Goal: Task Accomplishment & Management: Manage account settings

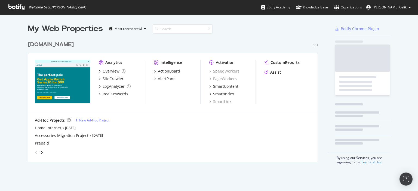
scroll to position [187, 409]
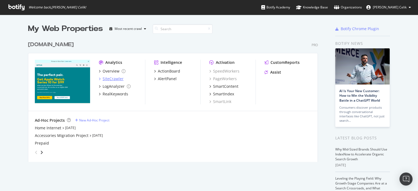
click at [105, 80] on div "SiteCrawler" at bounding box center [112, 78] width 21 height 5
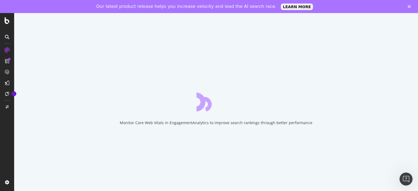
click at [309, 90] on div "Monitor Core Web Vitals in EngagementAnalytics to improve search rankings throu…" at bounding box center [215, 108] width 403 height 191
click at [7, 94] on icon at bounding box center [7, 94] width 4 height 4
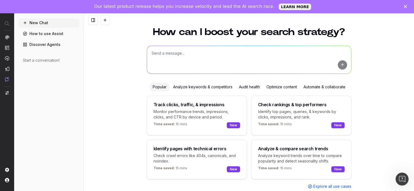
scroll to position [20, 0]
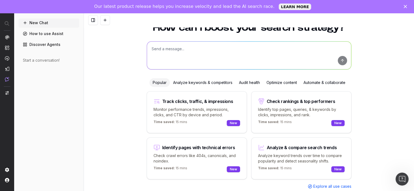
click at [186, 53] on textarea at bounding box center [249, 56] width 204 height 28
drag, startPoint x: 188, startPoint y: 48, endPoint x: 181, endPoint y: 48, distance: 7.9
click at [181, 48] on textarea "Can you please create a technical audit" at bounding box center [249, 56] width 204 height 28
click at [232, 48] on textarea "Can you please complete a technical audit" at bounding box center [249, 56] width 204 height 28
type textarea "Can you please complete a technical audit for ww.optus.com.au/internet portfoli…"
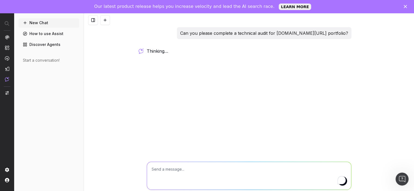
scroll to position [0, 0]
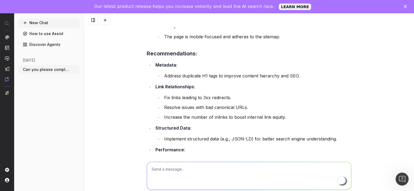
scroll to position [439, 0]
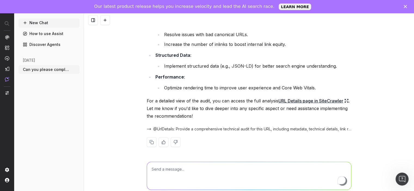
click at [200, 173] on textarea "To enrich screen reader interactions, please activate Accessibility in Grammarl…" at bounding box center [249, 176] width 204 height 28
type textarea "not only for the URL, but all the URLs under this subfolder."
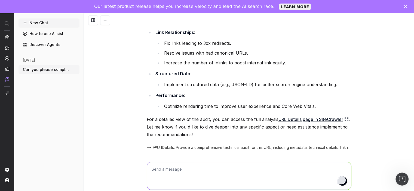
click at [340, 183] on div "Open Grammarly." at bounding box center [341, 180] width 6 height 6
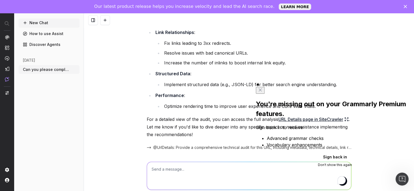
click at [239, 131] on p "For a detailed view of the audit, you can access the full analysis URL Details …" at bounding box center [249, 127] width 204 height 23
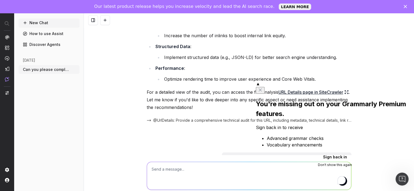
scroll to position [473, 0]
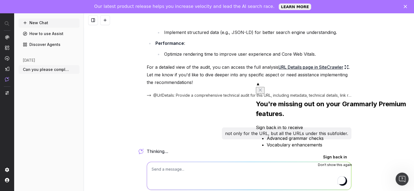
click at [264, 87] on button at bounding box center [260, 90] width 9 height 7
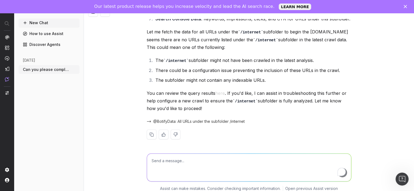
scroll to position [13, 0]
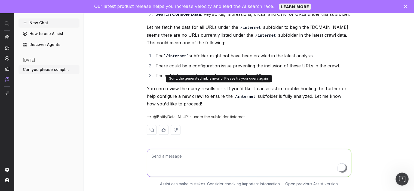
click at [218, 88] on button "here" at bounding box center [220, 89] width 10 height 8
click at [218, 86] on button "here" at bounding box center [220, 89] width 10 height 8
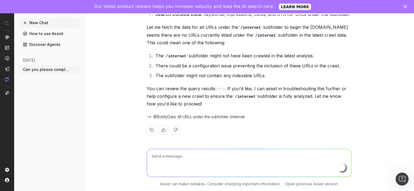
click at [191, 162] on textarea "To enrich screen reader interactions, please activate Accessibility in Grammarl…" at bounding box center [249, 163] width 204 height 28
click at [195, 115] on span "@BotifyData: All URLs under the subfolder /internet" at bounding box center [198, 116] width 91 height 5
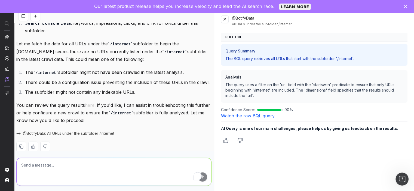
scroll to position [0, 0]
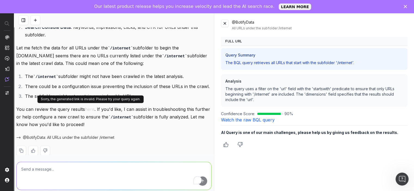
click at [90, 107] on button "here" at bounding box center [90, 109] width 10 height 8
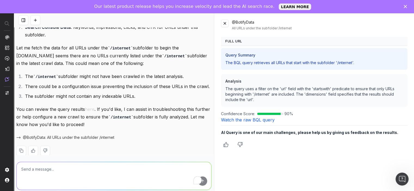
click at [90, 178] on textarea "To enrich screen reader interactions, please activate Accessibility in Grammarl…" at bounding box center [114, 176] width 194 height 28
click at [27, 170] on textarea "can;t see the results" at bounding box center [114, 176] width 194 height 28
click at [29, 170] on textarea "can;t see the results" at bounding box center [114, 176] width 194 height 28
type textarea "can't see the results"
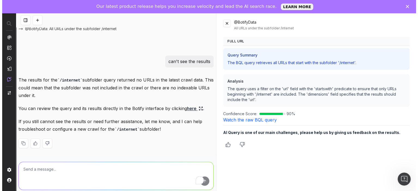
scroll to position [13, 0]
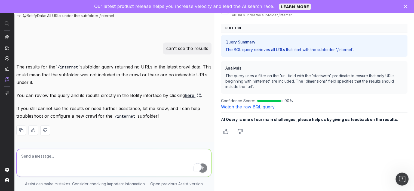
click at [8, 92] on img "button" at bounding box center [6, 93] width 3 height 4
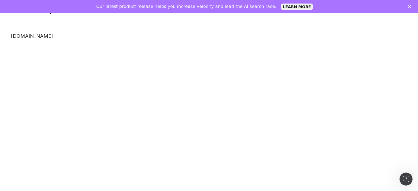
scroll to position [20, 0]
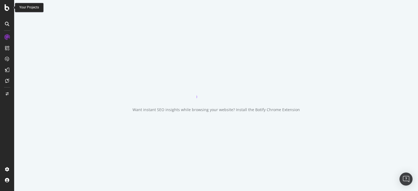
click at [8, 9] on icon at bounding box center [7, 7] width 5 height 7
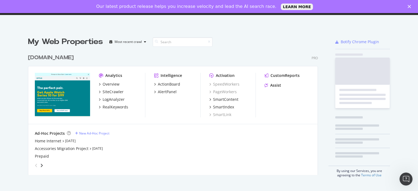
scroll to position [123, 290]
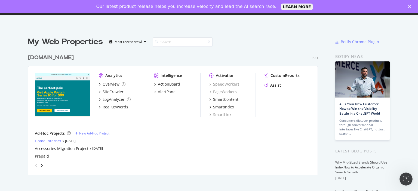
click at [50, 142] on div "Home Internet" at bounding box center [48, 140] width 26 height 5
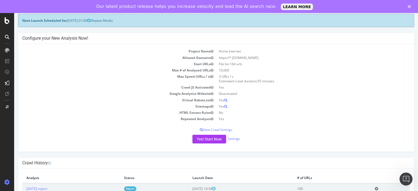
scroll to position [74, 0]
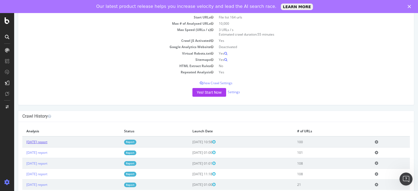
click at [42, 142] on link "[DATE] report" at bounding box center [36, 142] width 21 height 5
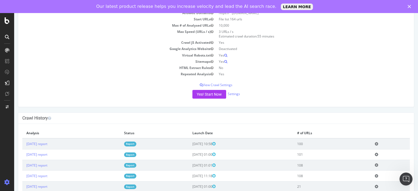
scroll to position [74, 0]
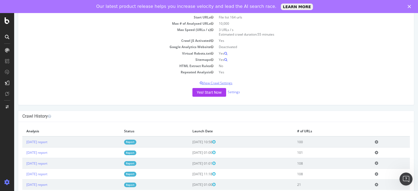
click at [226, 83] on p "View Crawl Settings" at bounding box center [215, 83] width 387 height 5
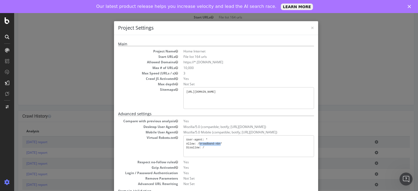
drag, startPoint x: 195, startPoint y: 143, endPoint x: 215, endPoint y: 143, distance: 19.6
click at [215, 143] on pre "User-agent: * Allow: /broadband-nbn* Disallow: /" at bounding box center [248, 146] width 131 height 22
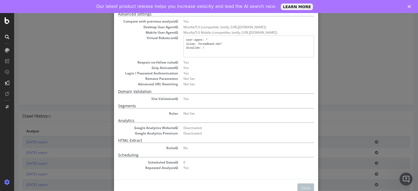
click at [188, 90] on h5 "Domain Validation" at bounding box center [216, 91] width 196 height 4
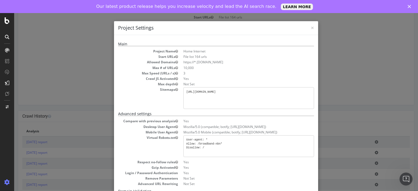
click at [372, 70] on div "× Close Project Settings Main Project Name Home Internet Start URLs File list 1…" at bounding box center [215, 108] width 403 height 191
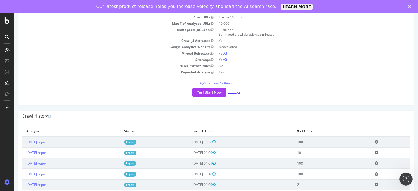
click at [230, 93] on link "Settings" at bounding box center [234, 92] width 12 height 5
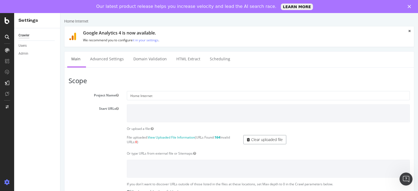
click at [256, 137] on link "Clear uploaded file" at bounding box center [264, 139] width 43 height 9
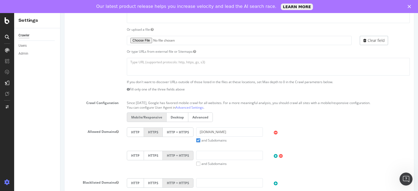
scroll to position [136, 0]
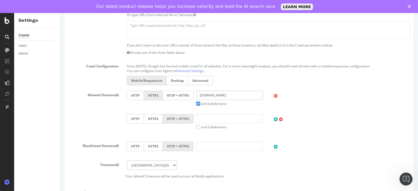
click at [225, 95] on input "[DOMAIN_NAME]" at bounding box center [229, 95] width 67 height 9
type input "[DOMAIN_NAME][URL]"
click at [231, 116] on input "text" at bounding box center [229, 118] width 67 height 9
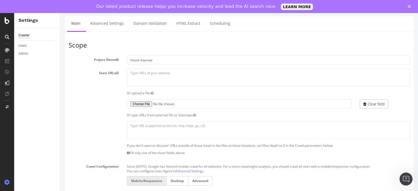
scroll to position [22, 0]
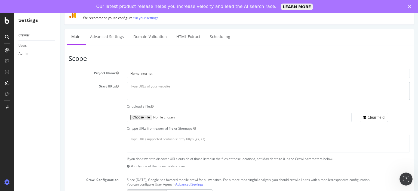
click at [145, 90] on textarea at bounding box center [268, 91] width 283 height 18
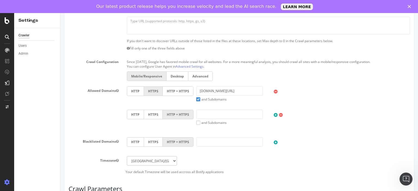
scroll to position [158, 0]
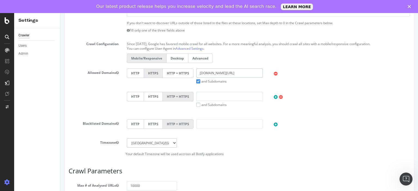
drag, startPoint x: 239, startPoint y: 71, endPoint x: 184, endPoint y: 71, distance: 54.6
click at [184, 71] on div "HTTP HTTPS HTTP + HTTPS [DOMAIN_NAME][URL] and Subdomains User Agent: Mobile De…" at bounding box center [268, 76] width 288 height 15
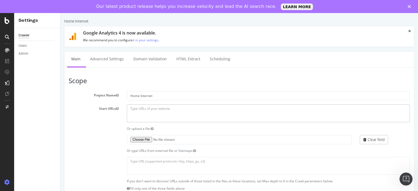
click at [132, 114] on textarea at bounding box center [268, 113] width 283 height 18
paste textarea "[DOMAIN_NAME][URL]"
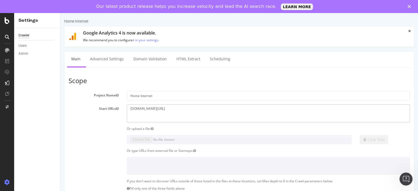
click at [130, 108] on textarea "[DOMAIN_NAME][URL]" at bounding box center [268, 113] width 283 height 18
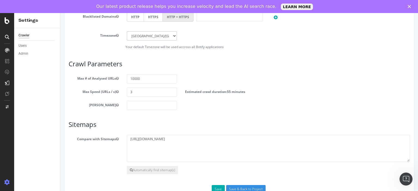
scroll to position [267, 0]
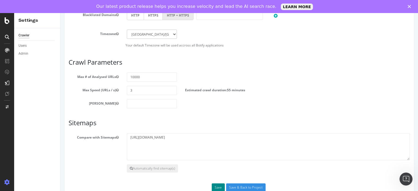
type textarea "[DOMAIN_NAME][URL]"
click at [215, 186] on button "Save" at bounding box center [218, 188] width 13 height 8
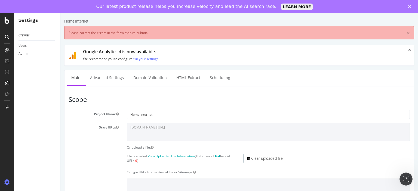
scroll to position [0, 0]
click at [250, 159] on link "Clear uploaded file" at bounding box center [264, 158] width 43 height 9
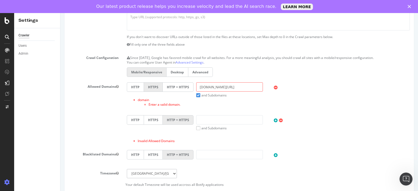
scroll to position [190, 0]
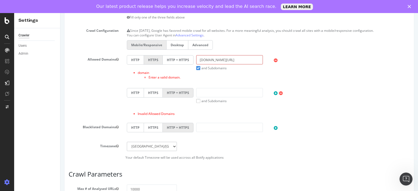
click at [248, 61] on input "[DOMAIN_NAME][URL]" at bounding box center [229, 59] width 67 height 9
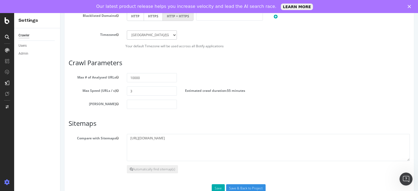
scroll to position [302, 0]
type input "[DOMAIN_NAME]"
click at [219, 185] on button "Save" at bounding box center [218, 188] width 13 height 8
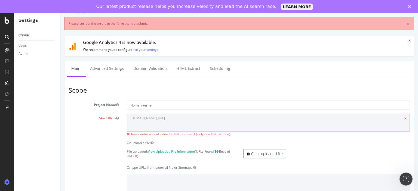
scroll to position [82, 0]
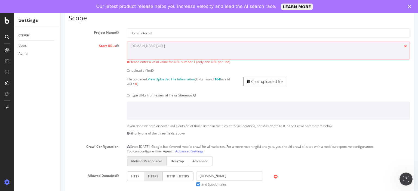
click at [258, 79] on link "Clear uploaded file" at bounding box center [264, 81] width 43 height 9
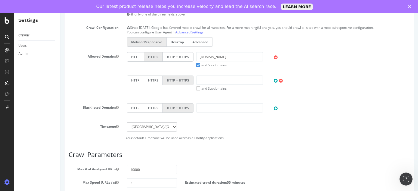
scroll to position [290, 0]
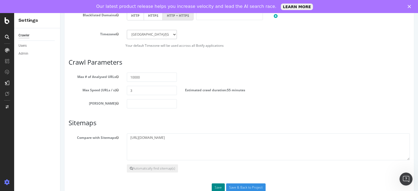
click at [215, 184] on button "Save" at bounding box center [218, 188] width 13 height 8
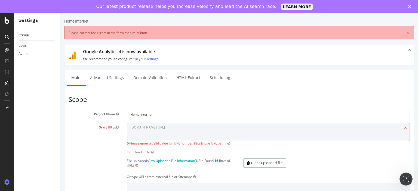
scroll to position [0, 0]
click at [201, 113] on input "Home Internet" at bounding box center [268, 114] width 283 height 9
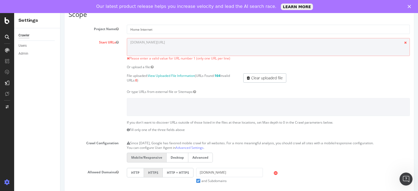
scroll to position [109, 0]
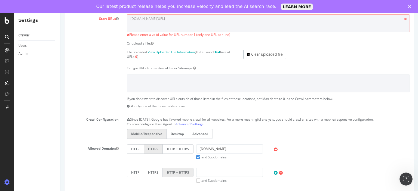
click at [175, 137] on label "Desktop" at bounding box center [177, 134] width 22 height 10
click at [60, 13] on input "Desktop" at bounding box center [60, 13] width 0 height 0
click at [198, 132] on label "Advanced" at bounding box center [200, 134] width 24 height 10
click at [60, 13] on input "Advanced" at bounding box center [60, 13] width 0 height 0
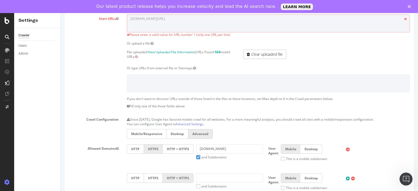
click at [130, 130] on label "Mobile/Responsive" at bounding box center [146, 134] width 39 height 10
click at [60, 13] on input "Mobile/Responsive" at bounding box center [60, 13] width 0 height 0
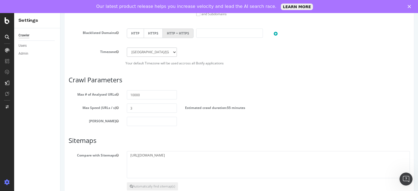
scroll to position [293, 0]
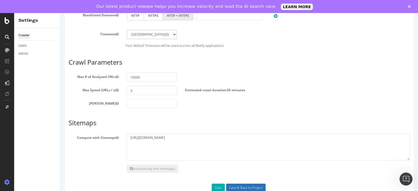
click at [244, 188] on input "Save & Back to Project" at bounding box center [245, 188] width 39 height 8
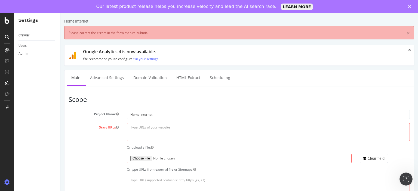
scroll to position [0, 0]
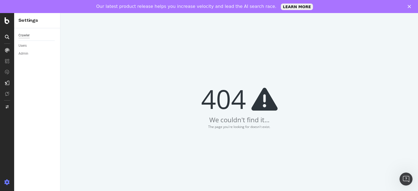
click at [27, 33] on div "Crawler" at bounding box center [23, 36] width 11 height 6
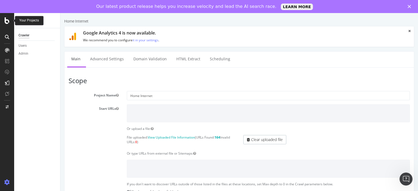
click at [6, 21] on icon at bounding box center [7, 20] width 5 height 7
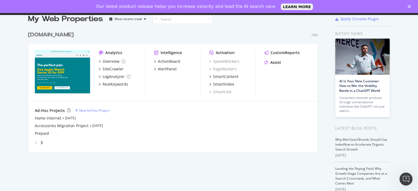
scroll to position [92, 0]
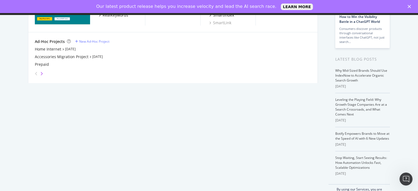
click at [40, 73] on icon "angle-right" at bounding box center [41, 74] width 3 height 4
click at [39, 73] on icon "angle-right" at bounding box center [37, 72] width 3 height 4
click at [33, 73] on div "angle-left" at bounding box center [34, 72] width 3 height 4
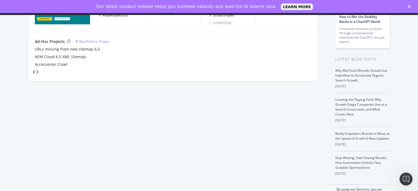
click at [33, 73] on div "angle-left" at bounding box center [34, 72] width 3 height 4
click at [50, 48] on div "Home Internet" at bounding box center [48, 48] width 26 height 5
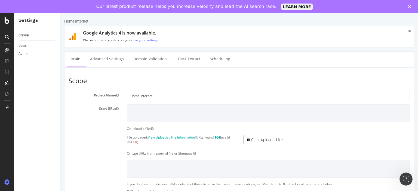
click at [192, 136] on link "View Uploaded File Information" at bounding box center [171, 137] width 47 height 5
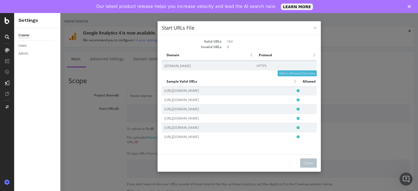
scroll to position [1138, 0]
click at [377, 92] on div "× Close Start URLs File Valid URLs 164 Invalid URLs 0 Domain Protocol Domain Pr…" at bounding box center [238, 108] width 357 height 191
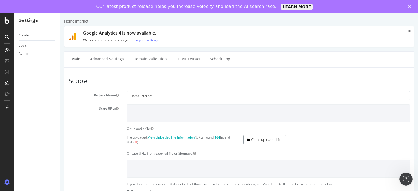
click at [258, 140] on link "Clear uploaded file" at bounding box center [264, 139] width 43 height 9
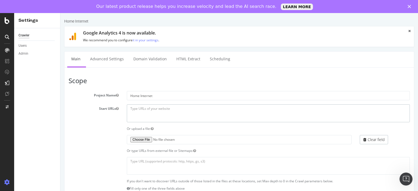
click at [165, 110] on textarea at bounding box center [268, 113] width 283 height 18
click at [159, 110] on textarea at bounding box center [268, 113] width 283 height 18
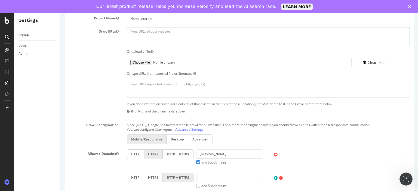
scroll to position [82, 0]
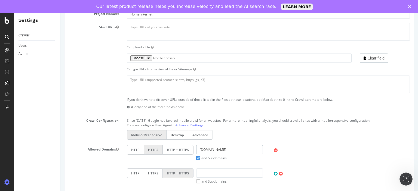
drag, startPoint x: 226, startPoint y: 152, endPoint x: 191, endPoint y: 152, distance: 35.1
click at [191, 152] on div "HTTP HTTPS HTTP + HTTPS [DOMAIN_NAME] and Subdomains User Agent: Mobile Desktop…" at bounding box center [268, 152] width 288 height 15
click at [158, 92] on textarea at bounding box center [268, 85] width 283 height 18
click at [157, 28] on textarea at bounding box center [268, 32] width 283 height 18
paste textarea "[DOMAIN_NAME]"
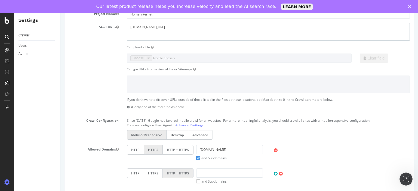
type textarea "[DOMAIN_NAME][URL]"
click at [197, 49] on div "Or upload a file:" at bounding box center [268, 47] width 291 height 5
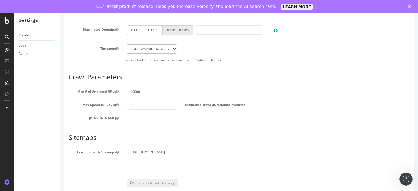
scroll to position [267, 0]
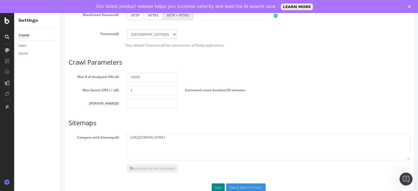
click at [215, 188] on button "Save" at bounding box center [218, 188] width 13 height 8
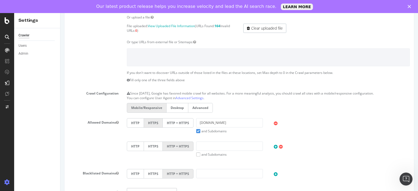
scroll to position [136, 0]
